Goal: Task Accomplishment & Management: Use online tool/utility

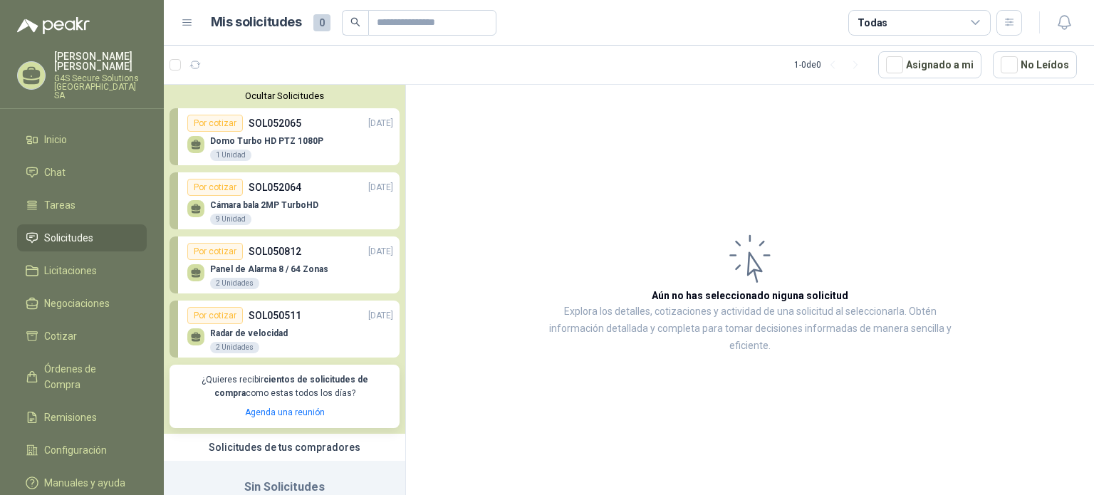
click at [270, 142] on p "Domo Turbo HD PTZ 1080P" at bounding box center [266, 141] width 113 height 10
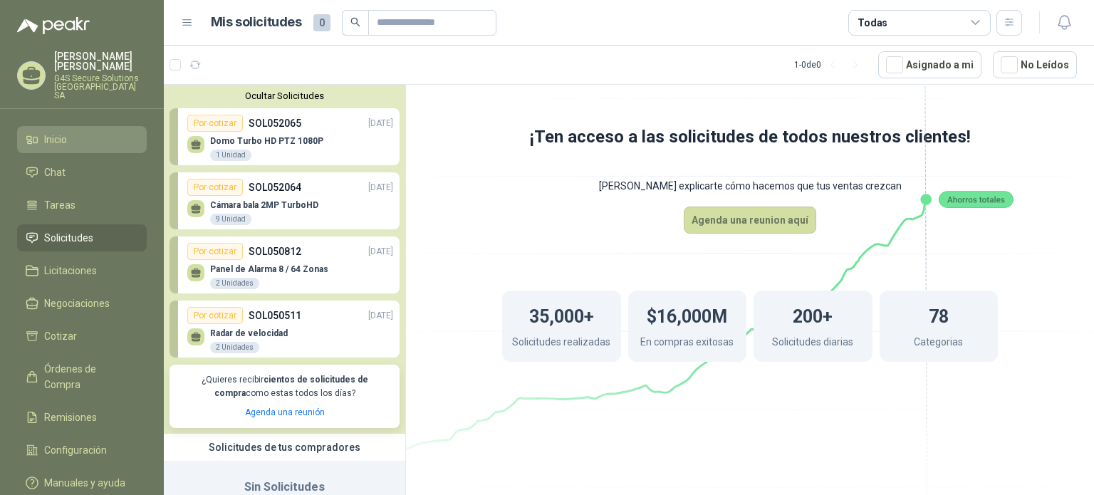
click at [113, 133] on li "Inicio" at bounding box center [82, 140] width 113 height 16
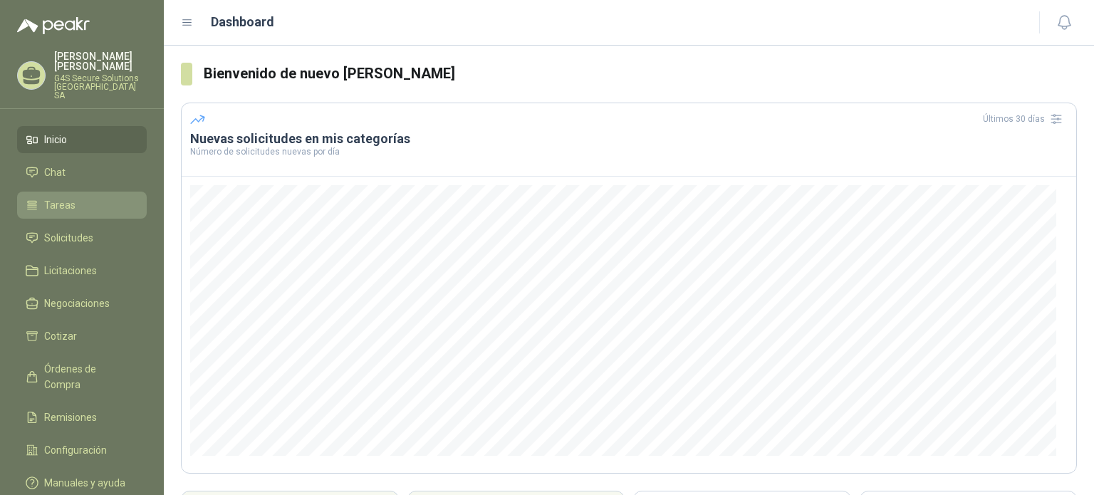
click at [103, 192] on link "Tareas" at bounding box center [82, 205] width 130 height 27
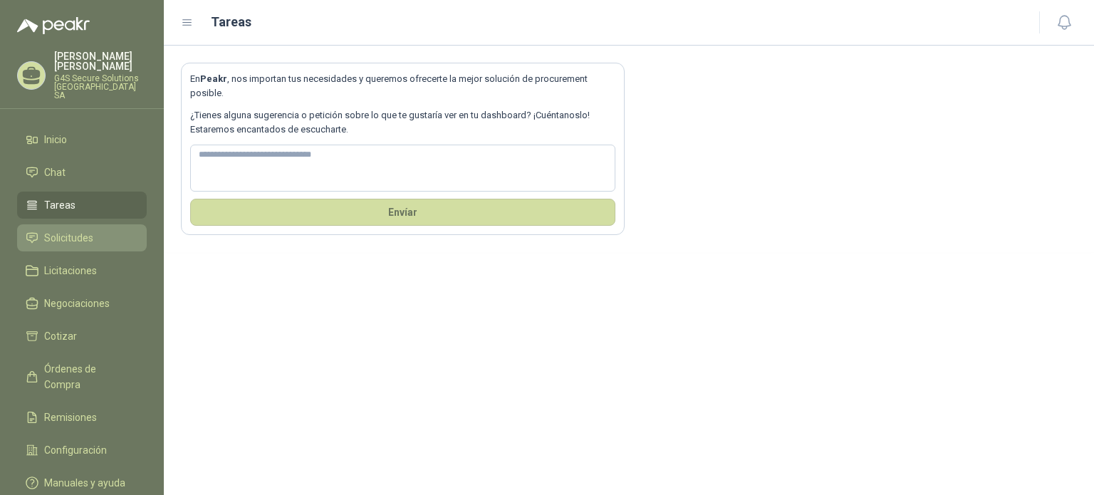
click at [45, 236] on span "Solicitudes" at bounding box center [68, 238] width 49 height 16
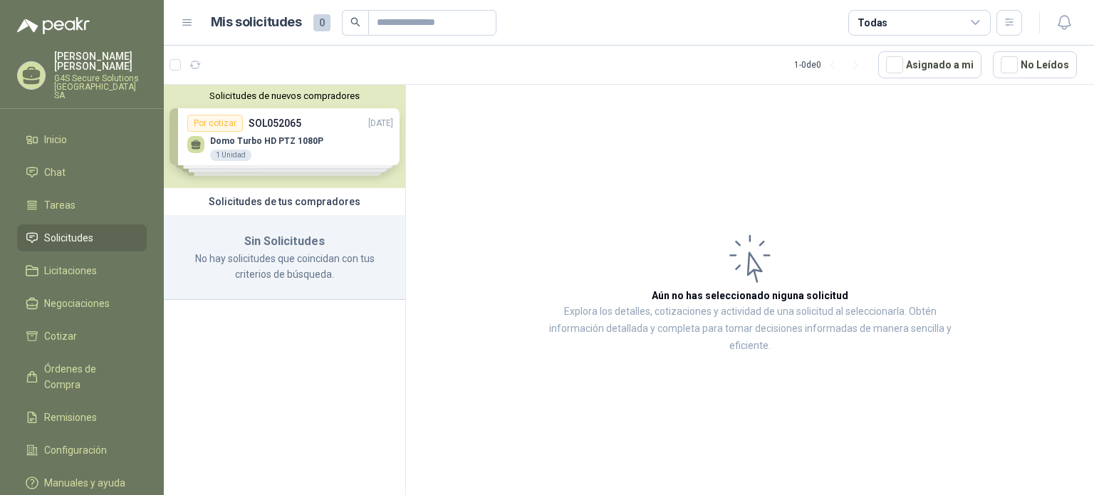
click at [316, 146] on div "Solicitudes de nuevos compradores Por cotizar SOL052065 [DATE] Domo Turbo HD PT…" at bounding box center [284, 136] width 241 height 103
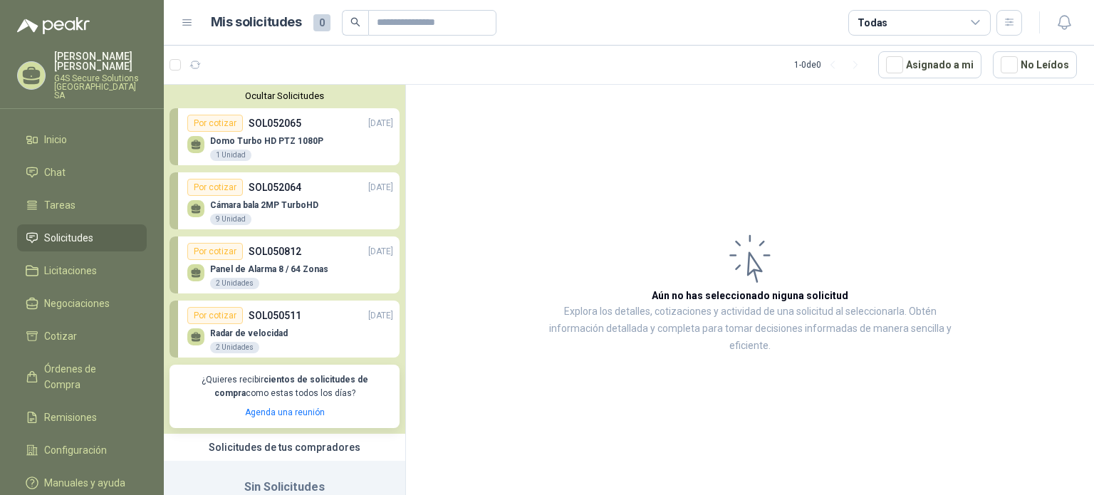
click at [321, 145] on div "Domo Turbo HD PTZ 1080P 1 Unidad" at bounding box center [290, 147] width 206 height 30
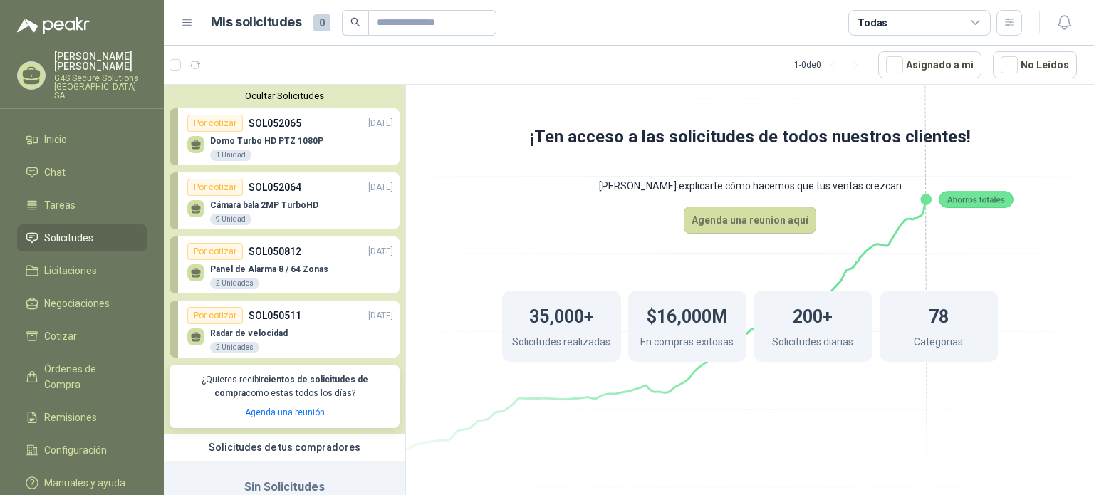
click at [323, 205] on div "Cámara bala 2MP TurboHD 9 Unidad" at bounding box center [290, 211] width 206 height 30
click at [275, 185] on p "SOL052064" at bounding box center [275, 188] width 53 height 16
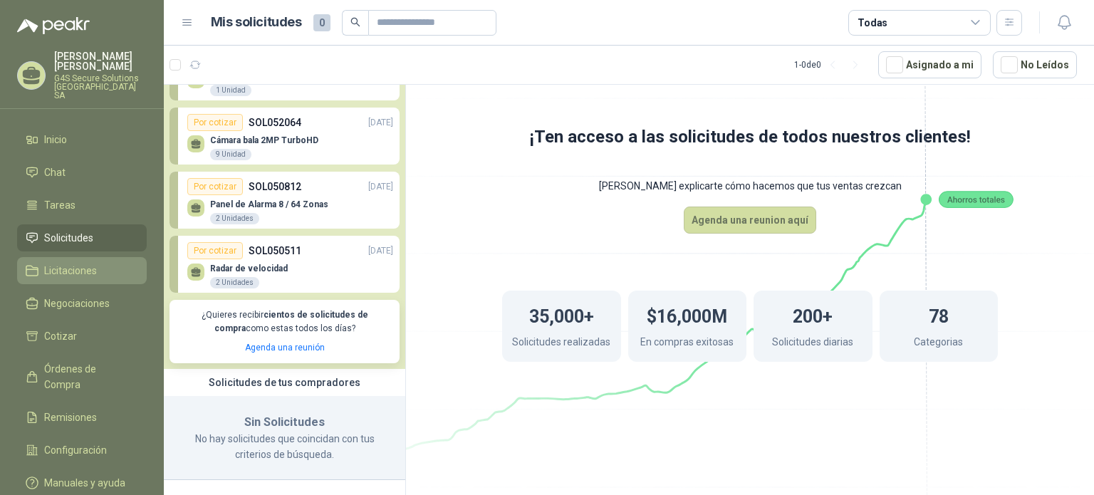
click at [72, 263] on span "Licitaciones" at bounding box center [70, 271] width 53 height 16
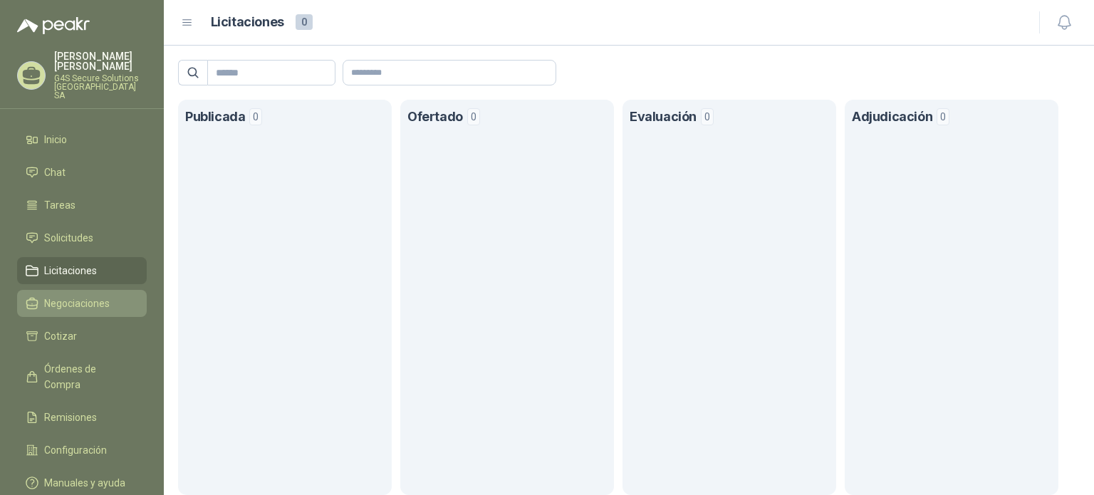
click at [66, 298] on span "Negociaciones" at bounding box center [77, 304] width 66 height 16
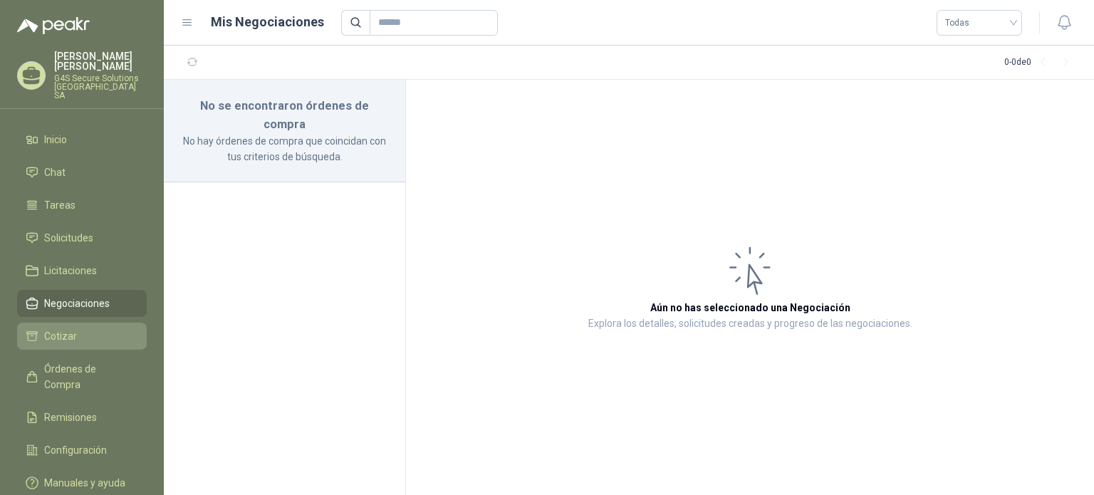
click at [79, 323] on link "Cotizar" at bounding box center [82, 336] width 130 height 27
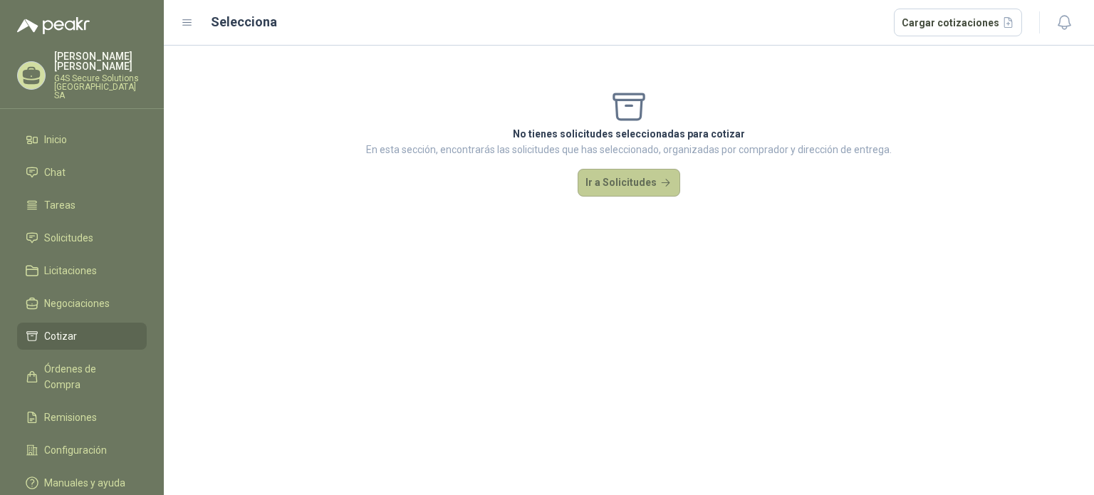
click at [603, 186] on button "Ir a Solicitudes" at bounding box center [629, 183] width 103 height 28
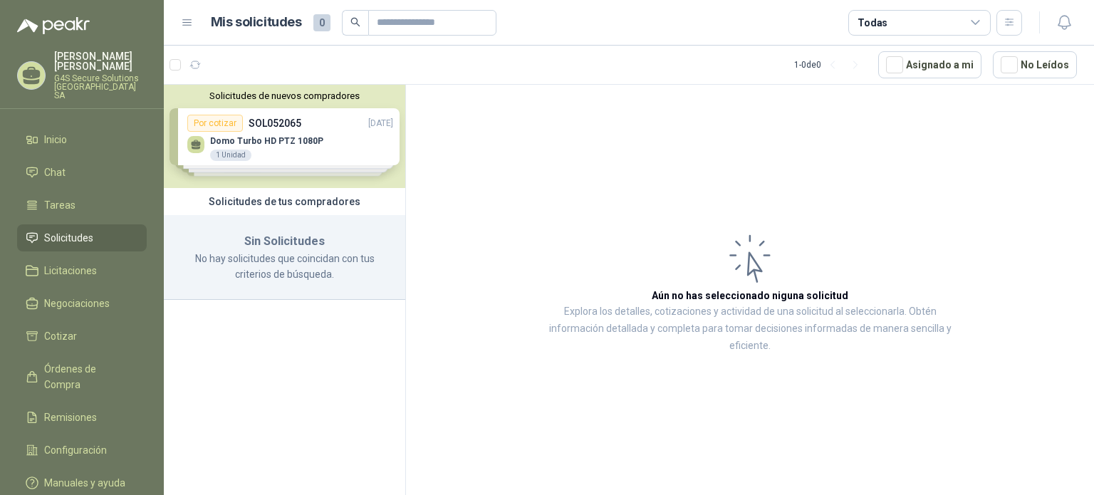
click at [219, 128] on div "Solicitudes de nuevos compradores Por cotizar SOL052065 [DATE] Domo Turbo HD PT…" at bounding box center [284, 136] width 241 height 103
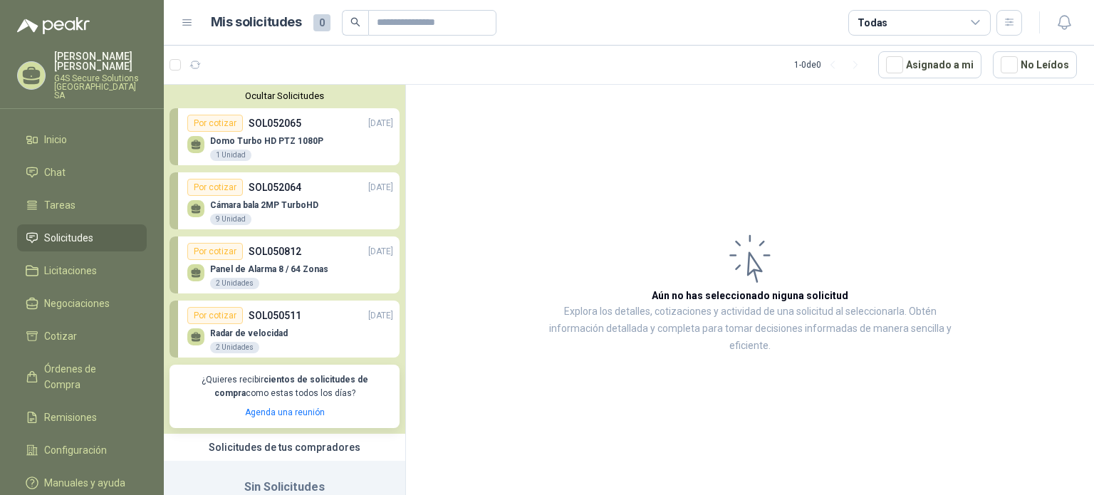
click at [219, 128] on div "Por cotizar" at bounding box center [215, 123] width 56 height 17
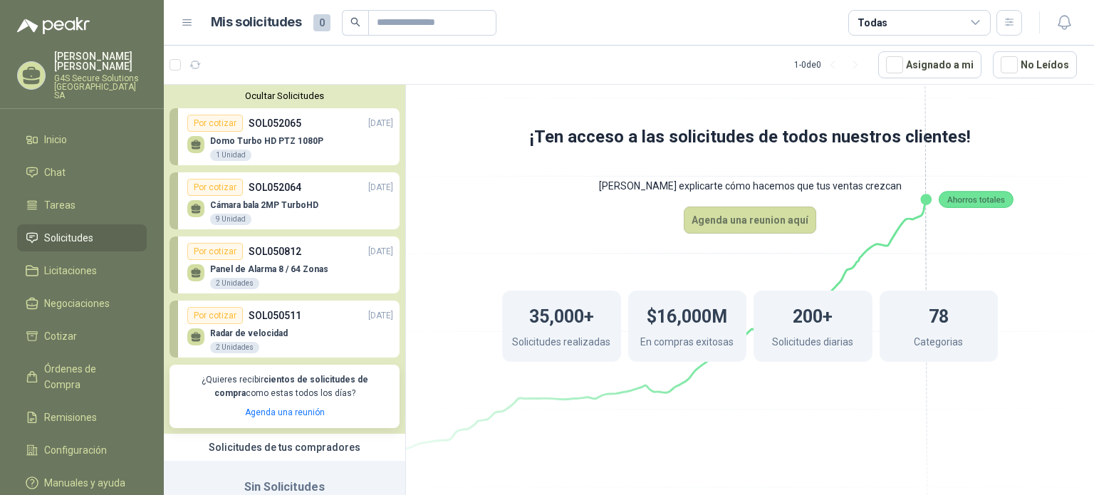
click at [590, 319] on h1 "35,000+" at bounding box center [561, 314] width 65 height 31
click at [684, 316] on h1 "$16,000M" at bounding box center [687, 314] width 80 height 31
click at [811, 307] on h1 "200+" at bounding box center [813, 314] width 40 height 31
click at [988, 304] on div "78 Categorias" at bounding box center [939, 326] width 119 height 71
